Goal: Task Accomplishment & Management: Complete application form

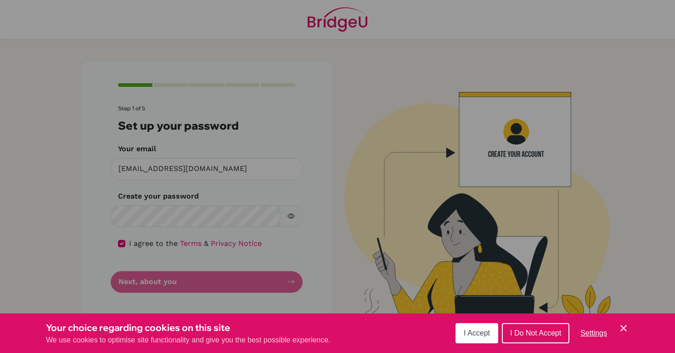
click at [626, 327] on icon "Cookie Control Close Icon" at bounding box center [624, 328] width 11 height 11
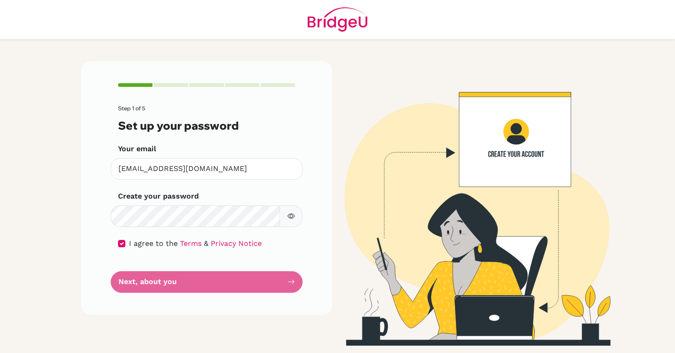
click at [181, 289] on form "Step 1 of 5 Set up your password Your email [EMAIL_ADDRESS][DOMAIN_NAME] Invali…" at bounding box center [206, 198] width 177 height 187
click at [230, 289] on form "Step 1 of 5 Set up your password Your email [EMAIL_ADDRESS][DOMAIN_NAME] Invali…" at bounding box center [206, 198] width 177 height 187
click at [293, 286] on form "Step 1 of 5 Set up your password Your email [EMAIL_ADDRESS][DOMAIN_NAME] Invali…" at bounding box center [206, 198] width 177 height 187
click at [254, 280] on form "Step 1 of 5 Set up your password Your email [EMAIL_ADDRESS][DOMAIN_NAME] Invali…" at bounding box center [206, 198] width 177 height 187
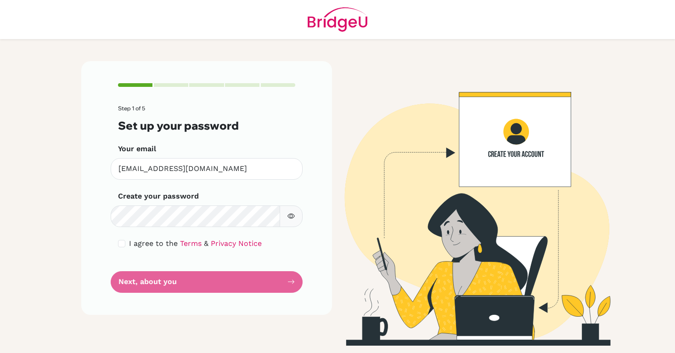
click at [284, 289] on form "Step 1 of 5 Set up your password Your email [EMAIL_ADDRESS][DOMAIN_NAME] Invali…" at bounding box center [206, 198] width 177 height 187
click at [294, 287] on form "Step 1 of 5 Set up your password Your email [EMAIL_ADDRESS][DOMAIN_NAME] Invali…" at bounding box center [206, 198] width 177 height 187
click at [269, 289] on form "Step 1 of 5 Set up your password Your email [EMAIL_ADDRESS][DOMAIN_NAME] Invali…" at bounding box center [206, 198] width 177 height 187
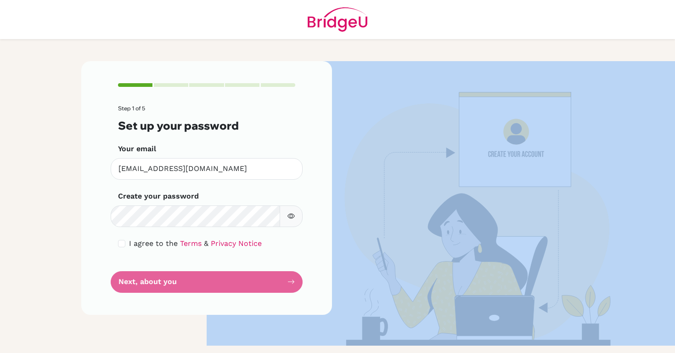
click at [269, 289] on form "Step 1 of 5 Set up your password Your email [EMAIL_ADDRESS][DOMAIN_NAME] Invali…" at bounding box center [206, 198] width 177 height 187
click at [122, 243] on input "checkbox" at bounding box center [121, 243] width 7 height 7
checkbox input "true"
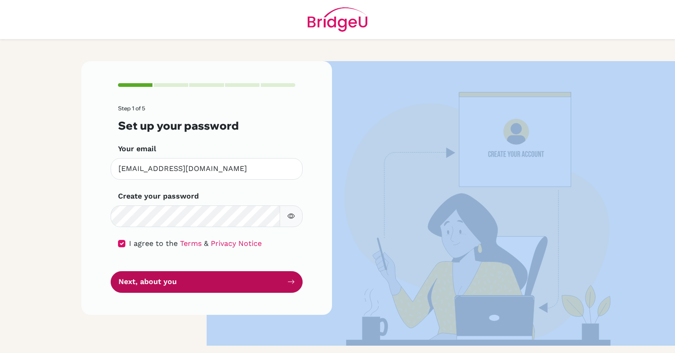
click at [146, 281] on button "Next, about you" at bounding box center [207, 282] width 192 height 22
click at [189, 282] on button "Next, about you" at bounding box center [207, 282] width 192 height 22
